Goal: Transaction & Acquisition: Obtain resource

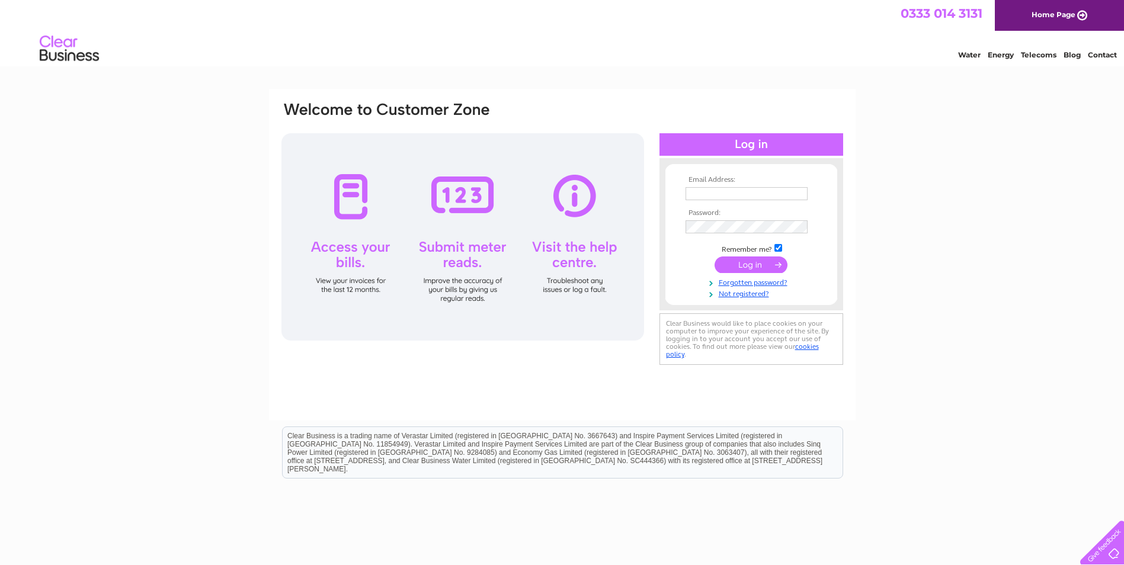
click at [714, 194] on input "text" at bounding box center [746, 193] width 122 height 13
click at [808, 191] on nordpass-icon at bounding box center [808, 193] width 0 height 10
click at [750, 190] on input "text" at bounding box center [746, 194] width 123 height 14
drag, startPoint x: 700, startPoint y: 292, endPoint x: 710, endPoint y: 251, distance: 42.2
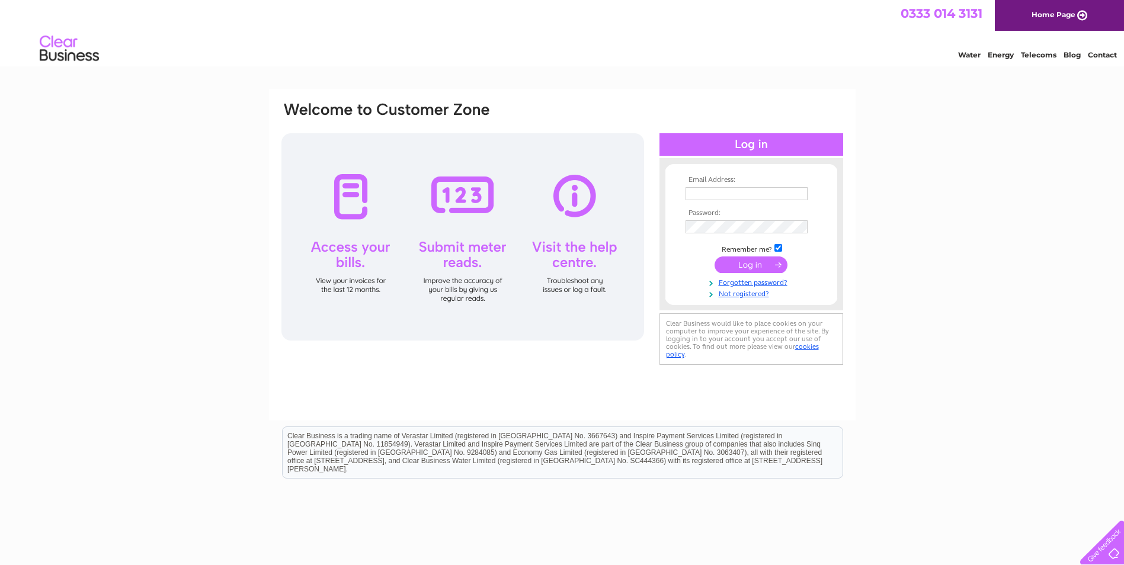
type input "estate@cardrossestate.com"
click at [741, 264] on input "submit" at bounding box center [751, 266] width 73 height 17
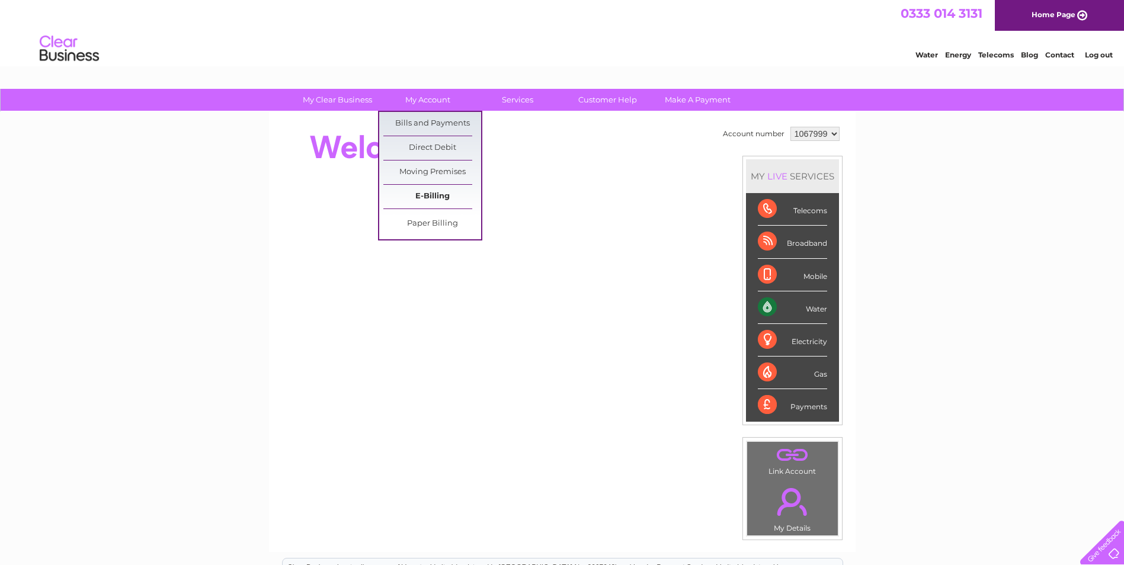
click at [437, 193] on link "E-Billing" at bounding box center [432, 197] width 98 height 24
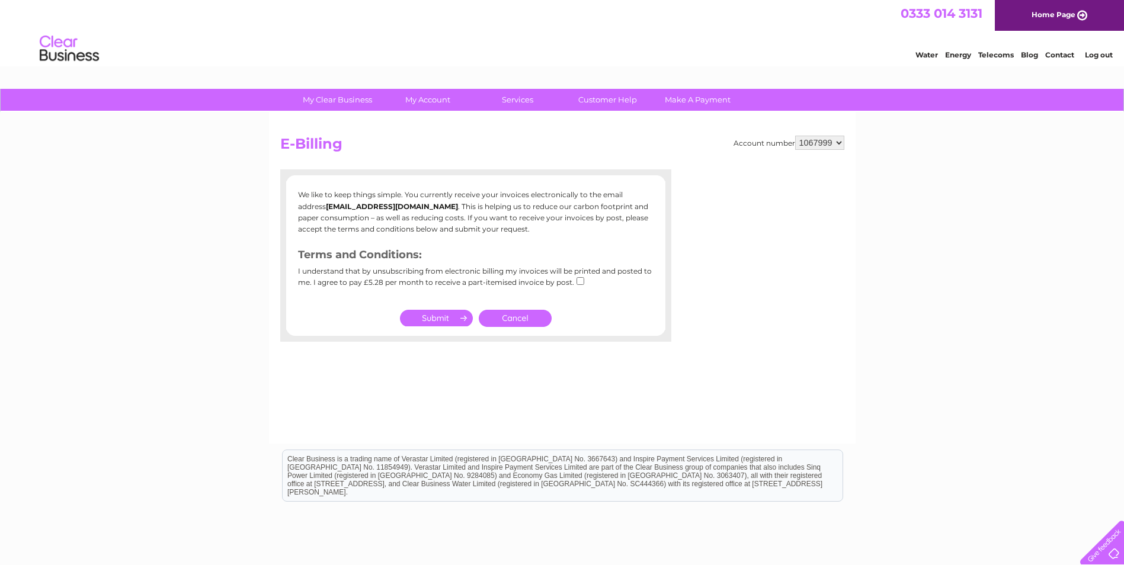
click at [818, 143] on select "1067999 1068002 1069894 1069896 1115527 1125910" at bounding box center [819, 143] width 49 height 14
select select "1069896"
click at [795, 136] on select "1067999 1068002 1069894 1069896 1115527 1125910" at bounding box center [819, 143] width 49 height 14
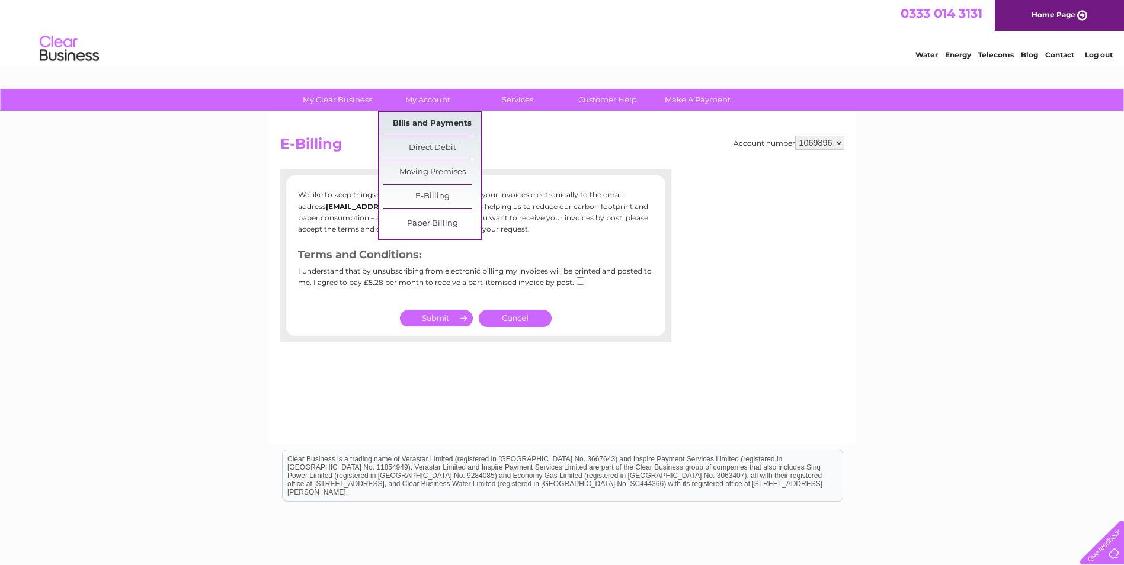
click at [418, 126] on link "Bills and Payments" at bounding box center [432, 124] width 98 height 24
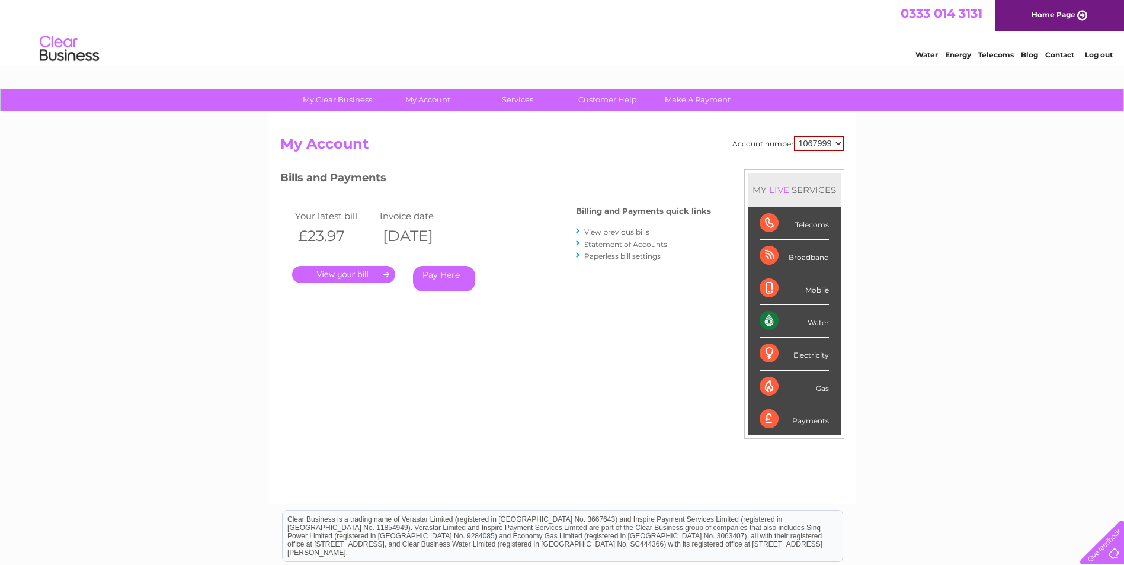
click at [822, 142] on select "1067999 1068002 1069894 1069896 1115527 1125910" at bounding box center [819, 143] width 50 height 15
select select "1069896"
click at [794, 136] on select "1067999 1068002 1069894 1069896 1115527 1125910" at bounding box center [819, 143] width 50 height 15
click at [354, 277] on link "." at bounding box center [343, 274] width 103 height 17
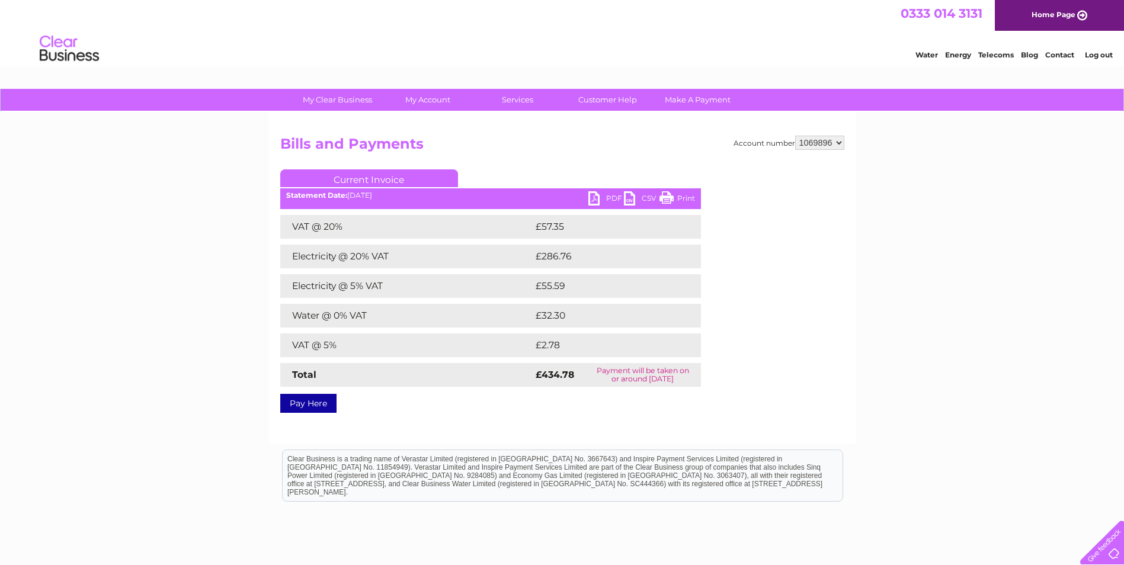
click at [606, 198] on link "PDF" at bounding box center [606, 199] width 36 height 17
click at [603, 196] on link "PDF" at bounding box center [606, 199] width 36 height 17
